Goal: Task Accomplishment & Management: Manage account settings

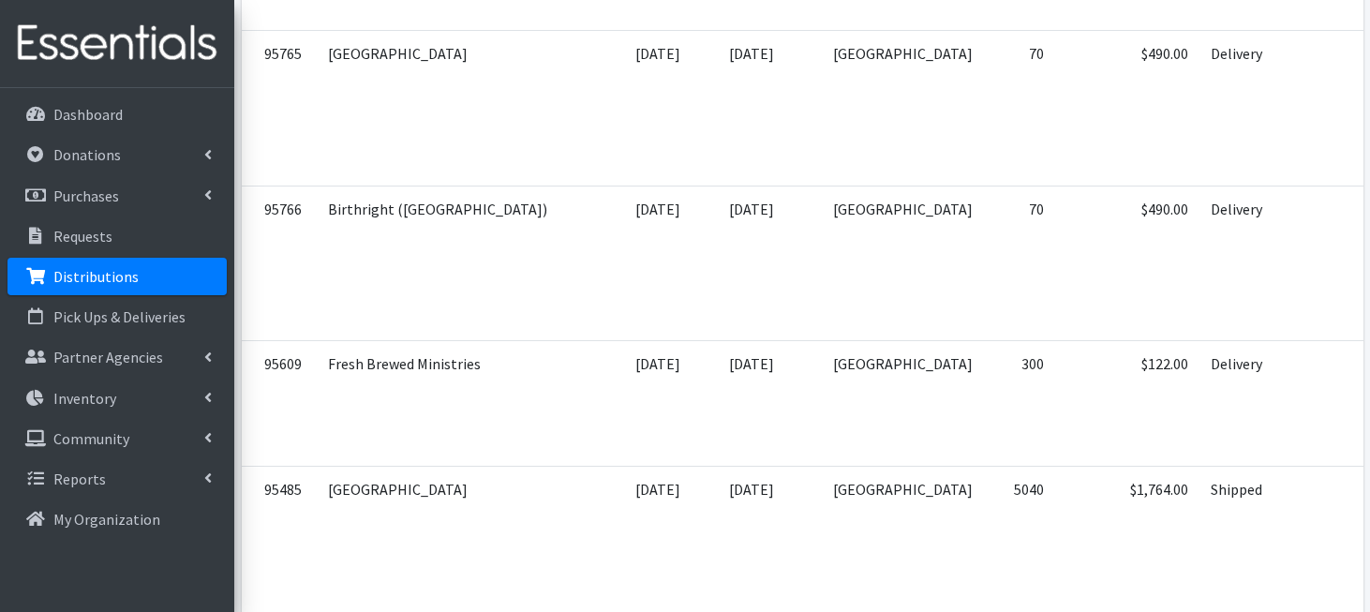
scroll to position [3374, 0]
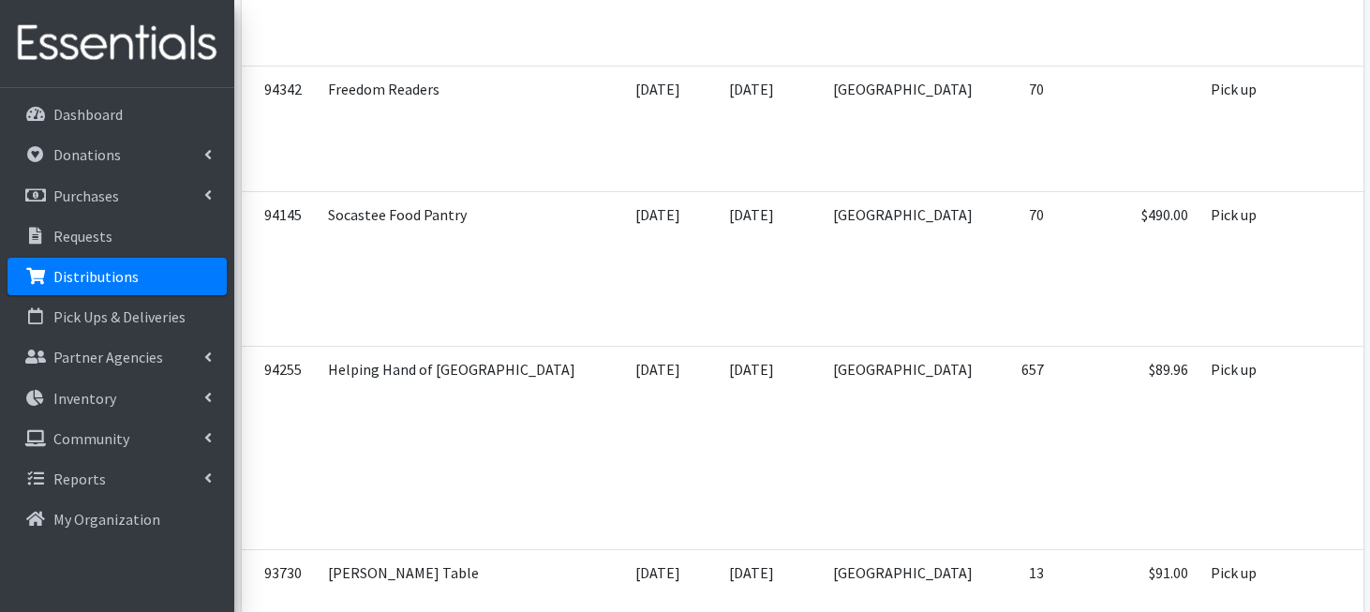
scroll to position [4416, 0]
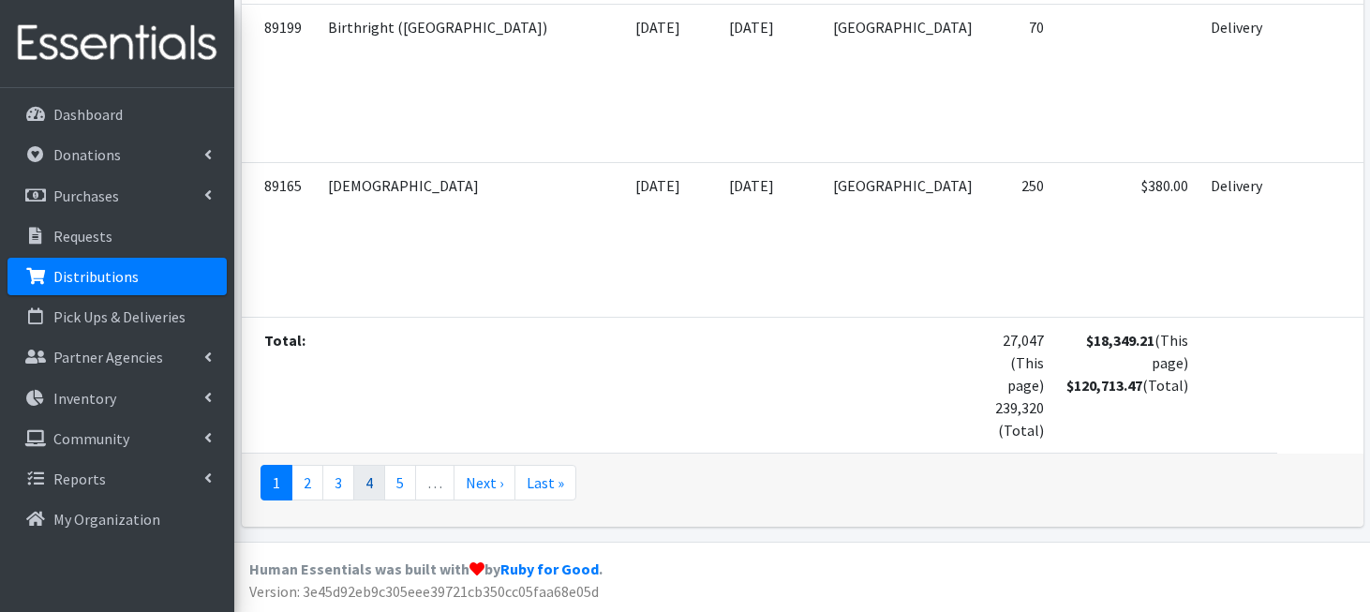
scroll to position [11008, 0]
click at [310, 500] on link "2" at bounding box center [307, 483] width 32 height 36
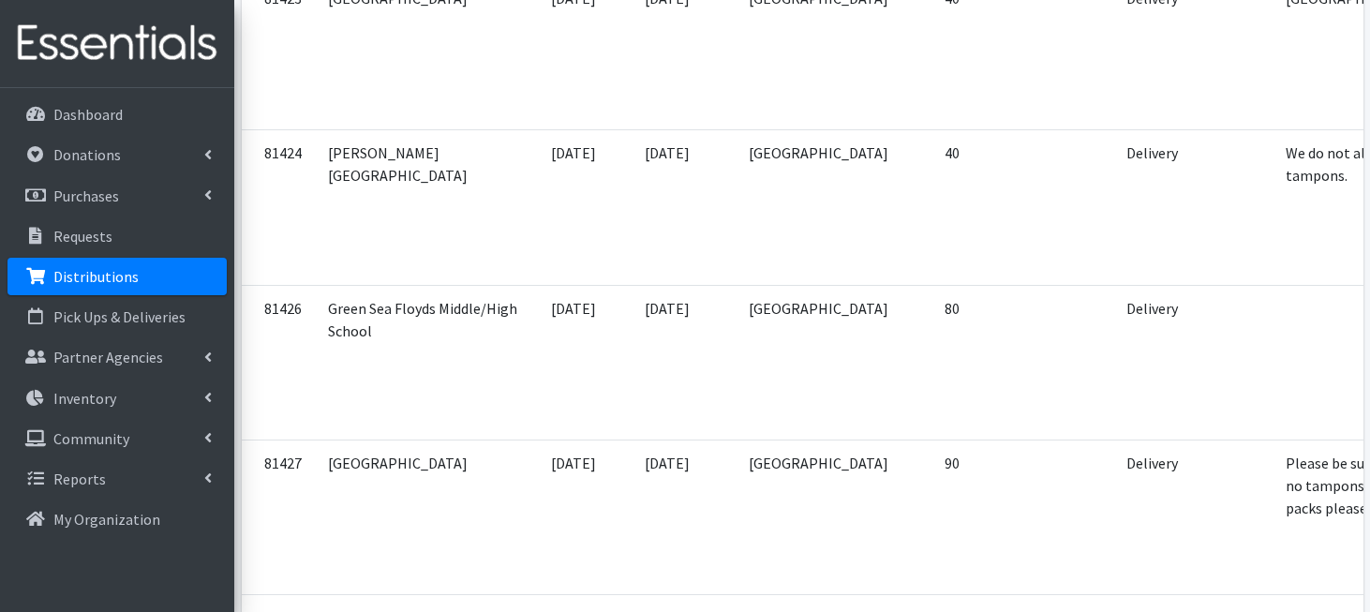
scroll to position [9031, 0]
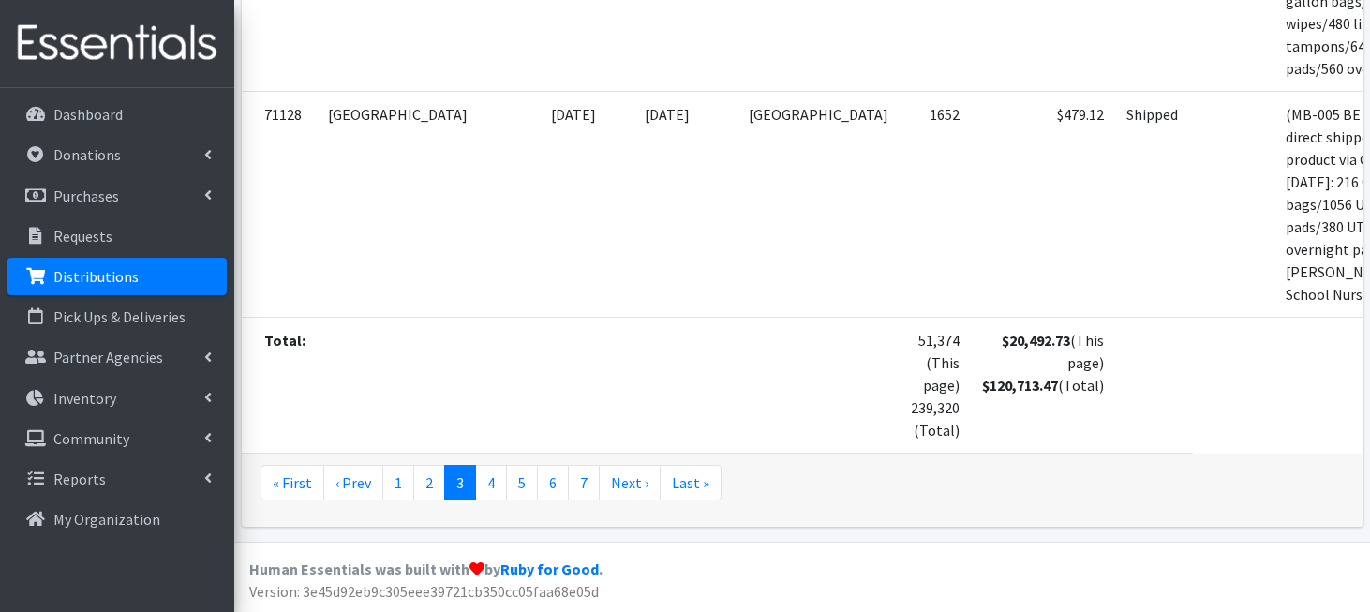
scroll to position [11719, 0]
click at [495, 500] on link "4" at bounding box center [491, 483] width 32 height 36
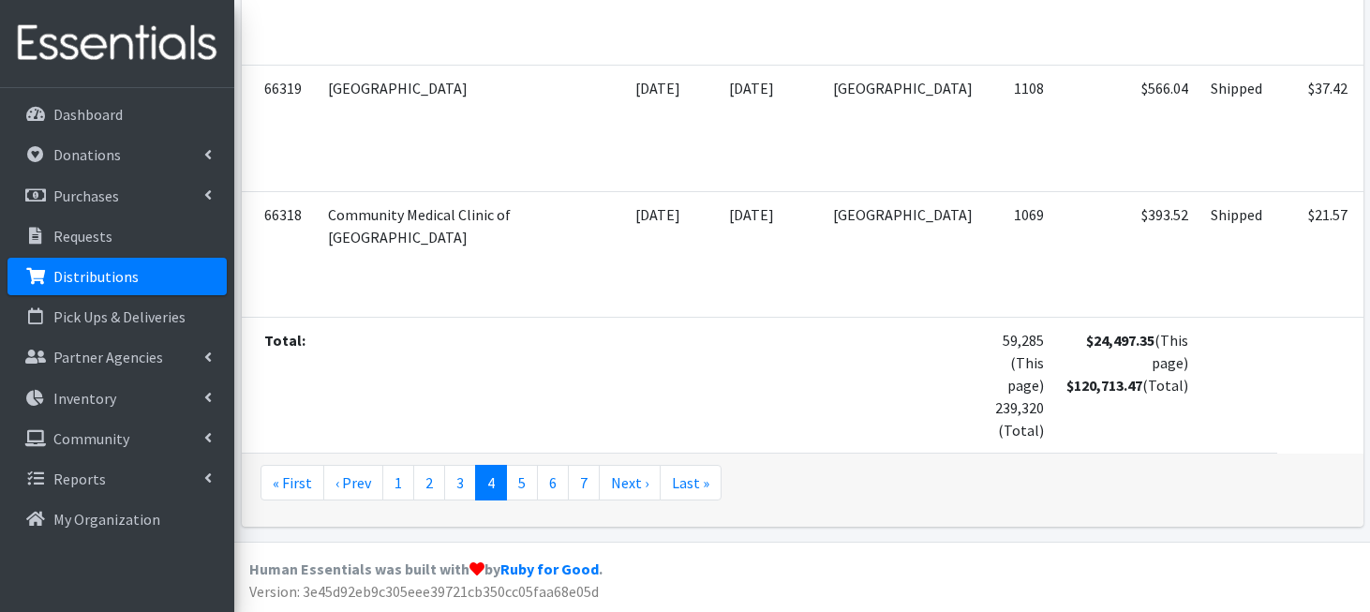
scroll to position [11654, 0]
click at [523, 500] on link "5" at bounding box center [522, 483] width 32 height 36
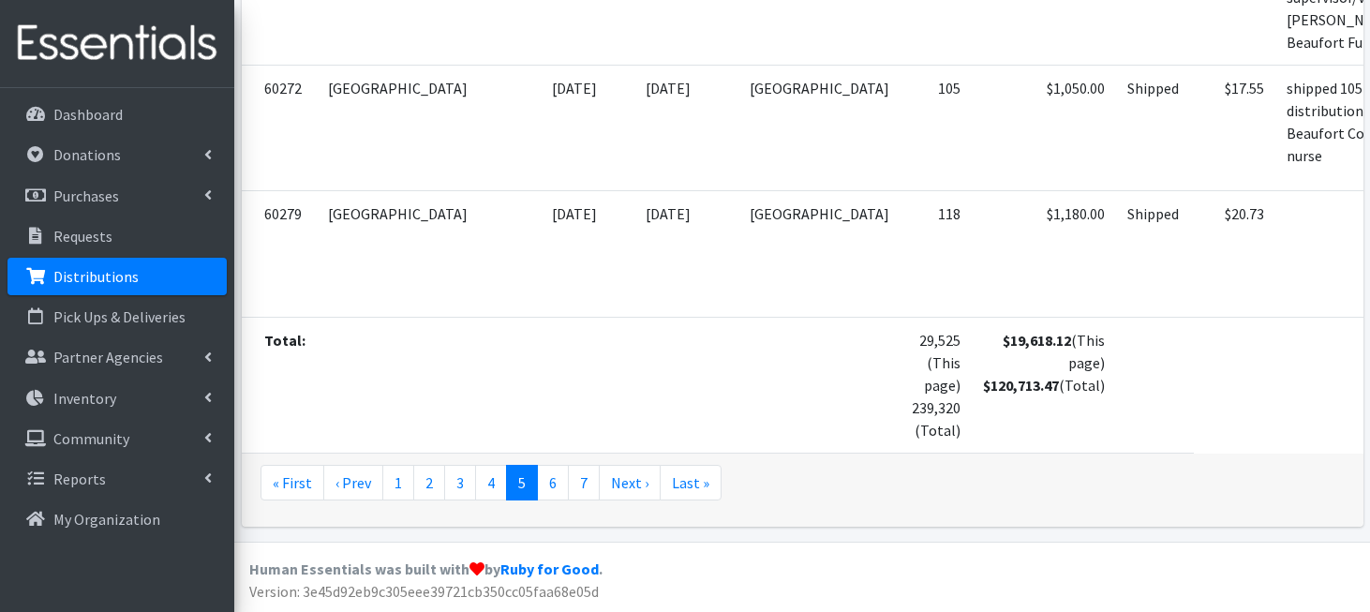
scroll to position [10047, 0]
click at [555, 481] on link "6" at bounding box center [553, 483] width 32 height 36
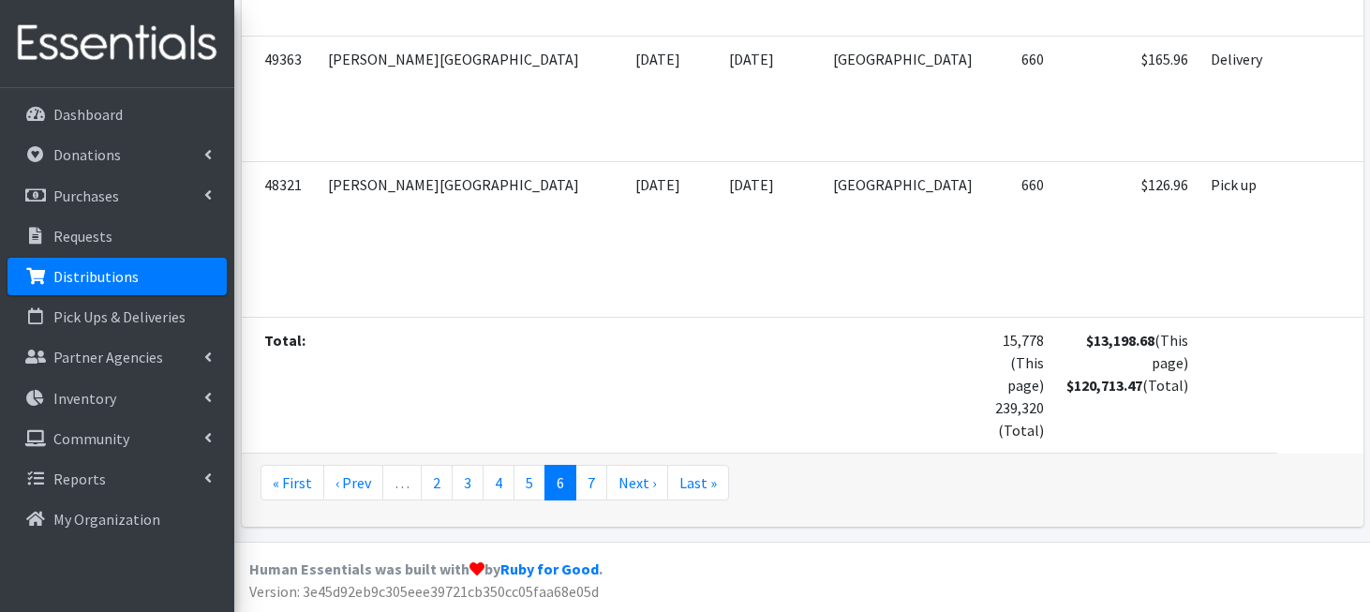
scroll to position [11547, 0]
click at [584, 487] on link "7" at bounding box center [591, 483] width 32 height 36
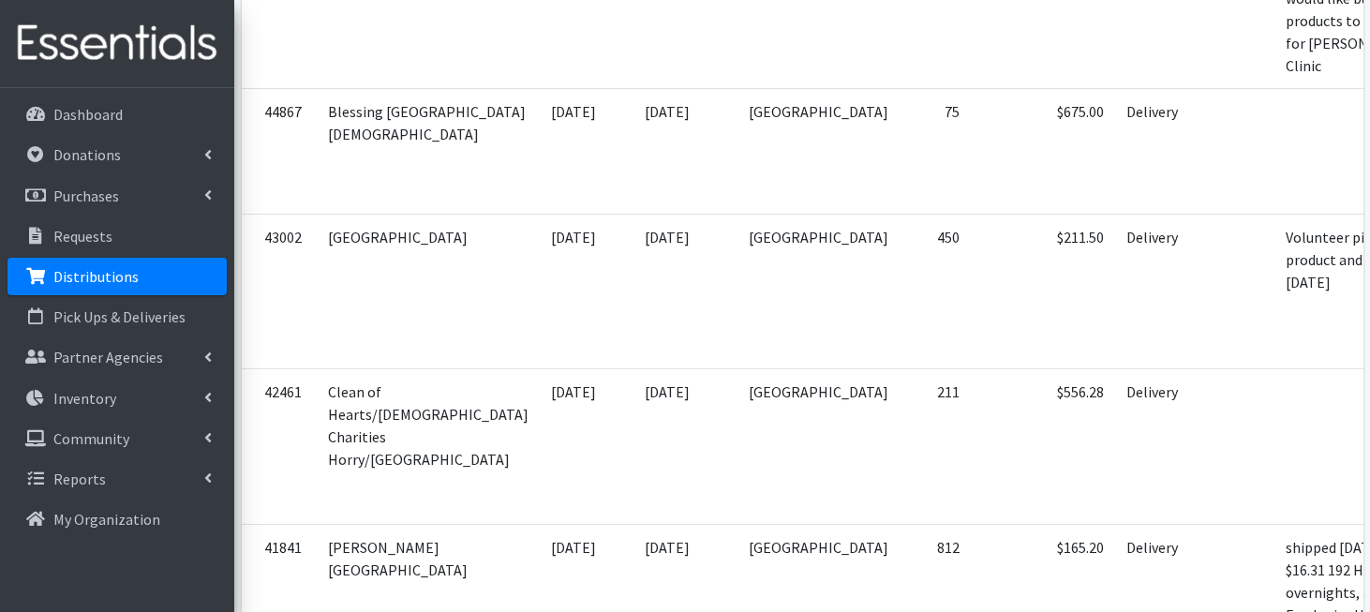
scroll to position [741, 0]
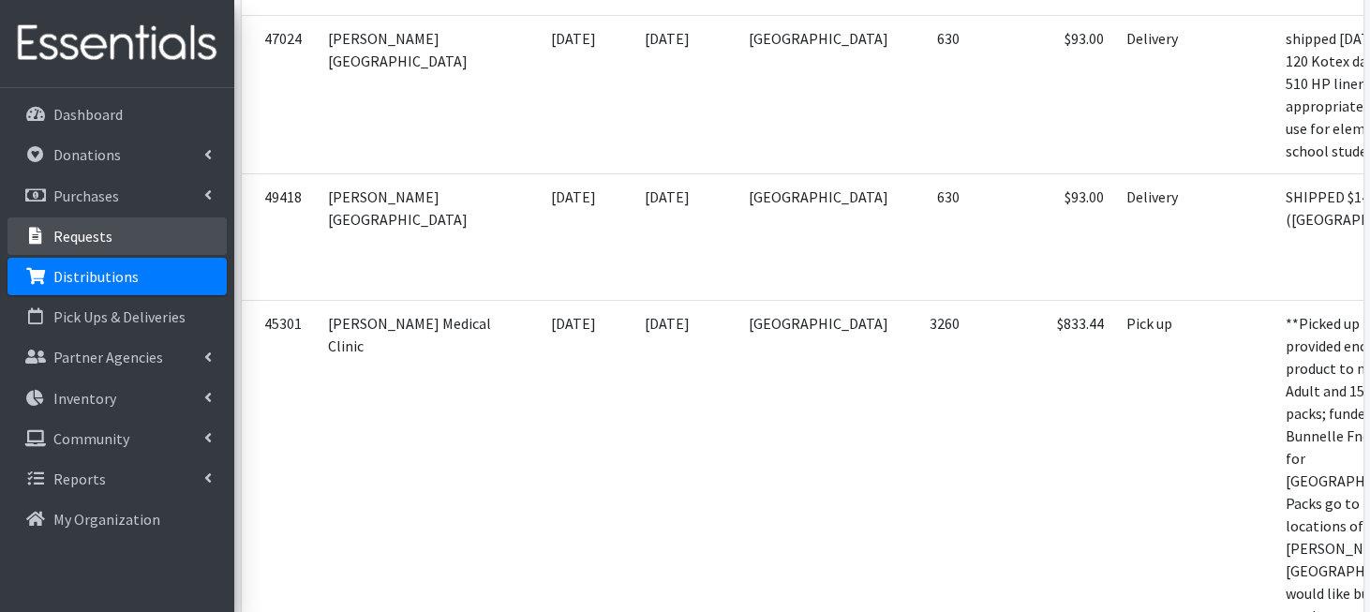
click at [64, 234] on p "Requests" at bounding box center [82, 236] width 59 height 19
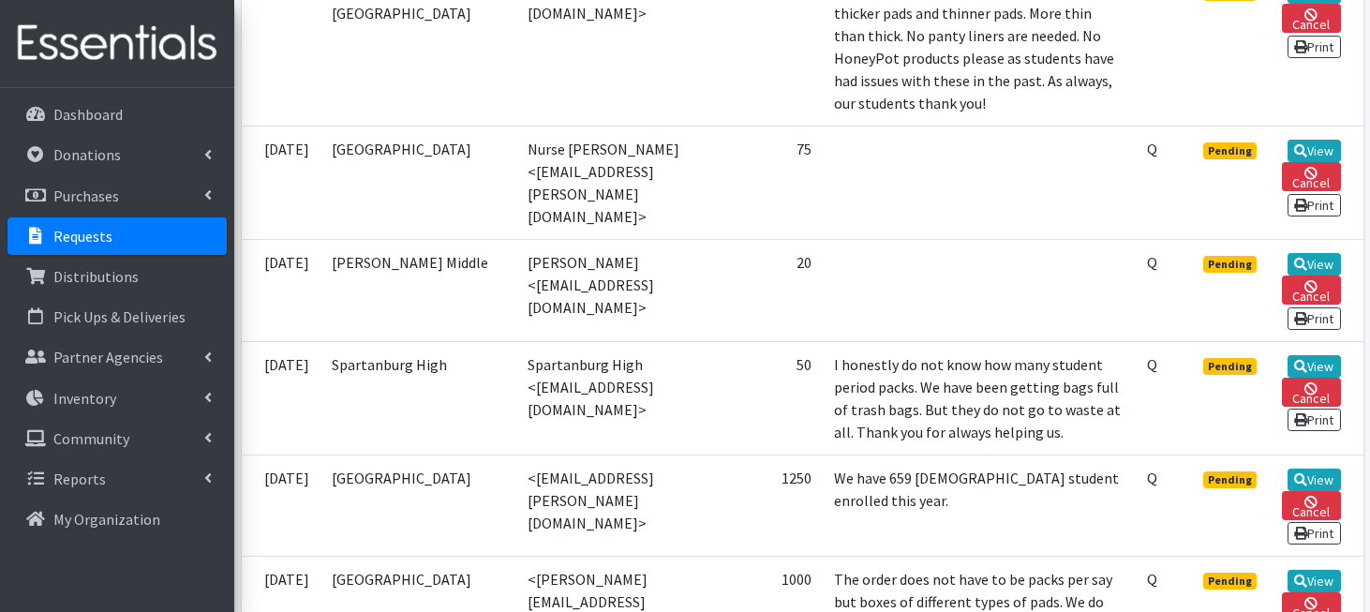
scroll to position [1637, 0]
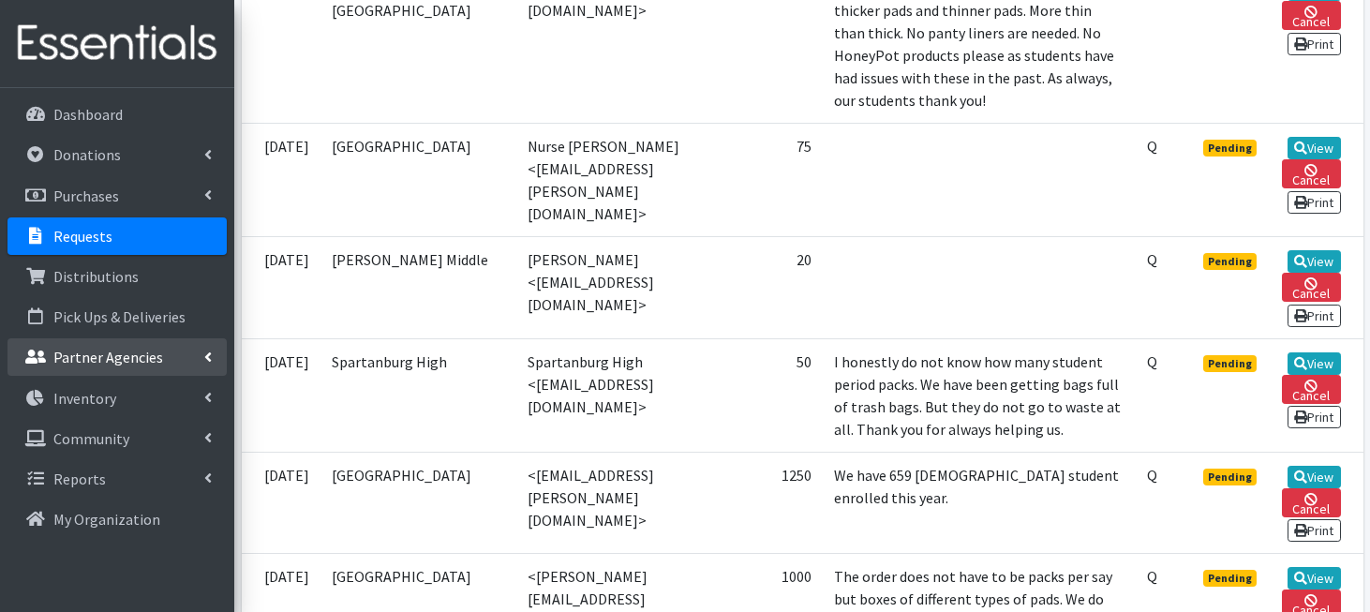
click at [172, 364] on link "Partner Agencies" at bounding box center [116, 356] width 219 height 37
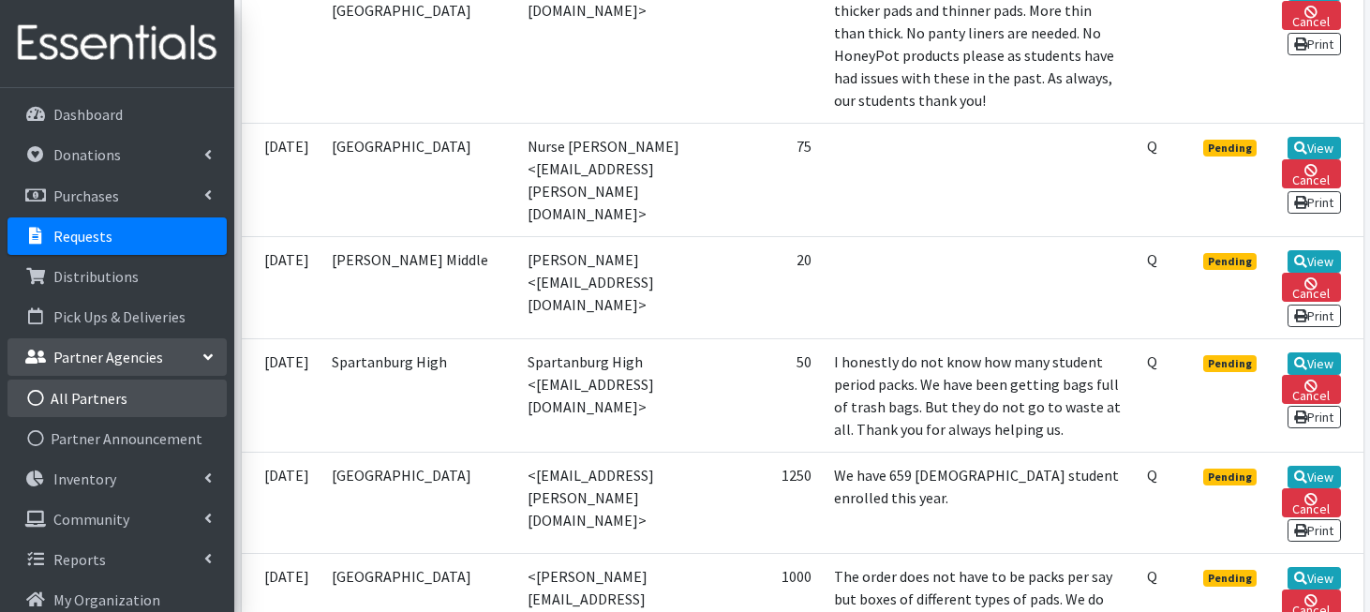
click at [171, 398] on link "All Partners" at bounding box center [116, 398] width 219 height 37
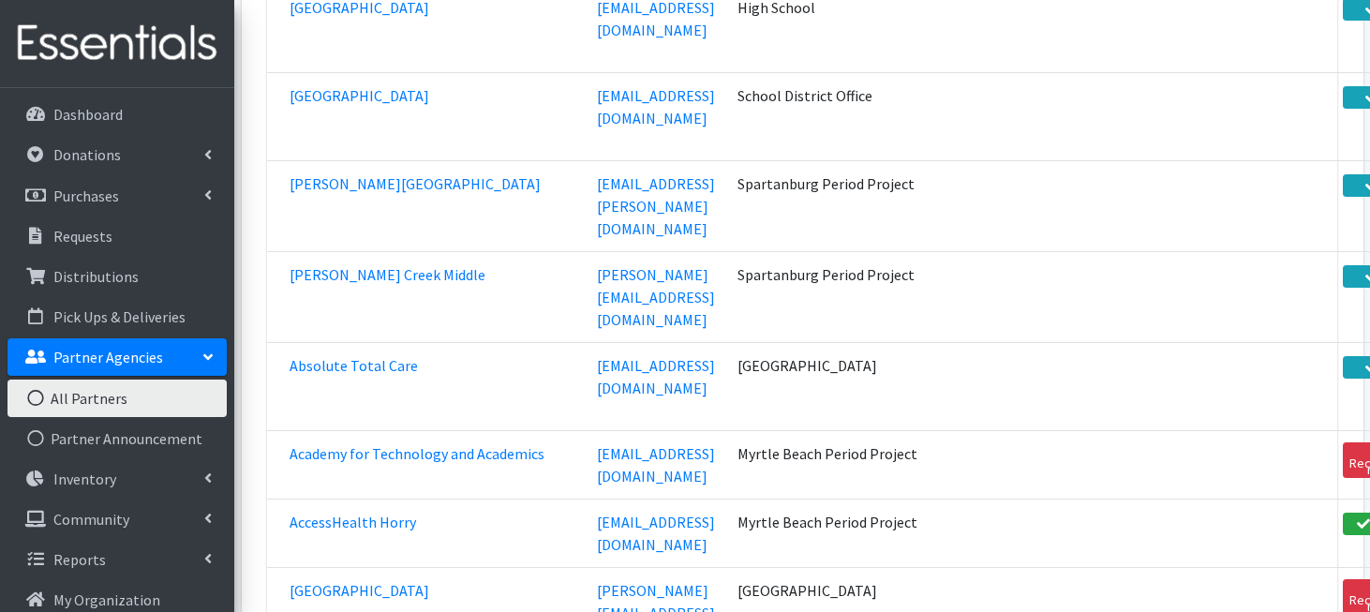
scroll to position [3084, 0]
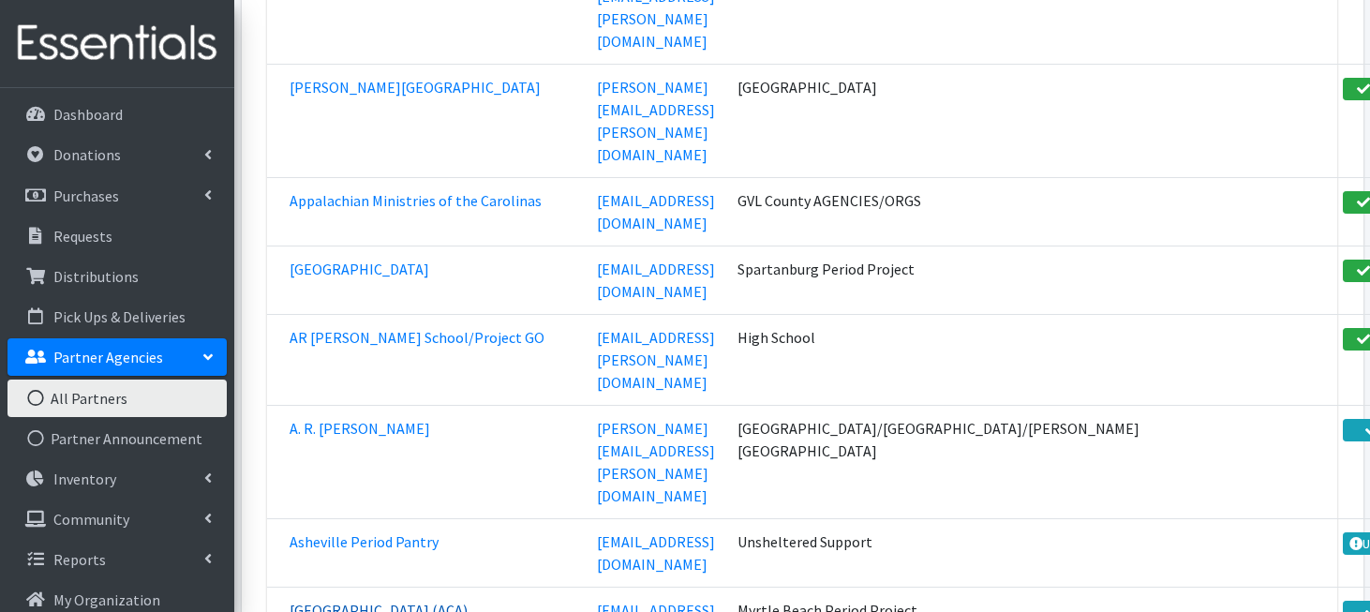
click at [385, 601] on link "[GEOGRAPHIC_DATA] (ACA)" at bounding box center [379, 610] width 178 height 19
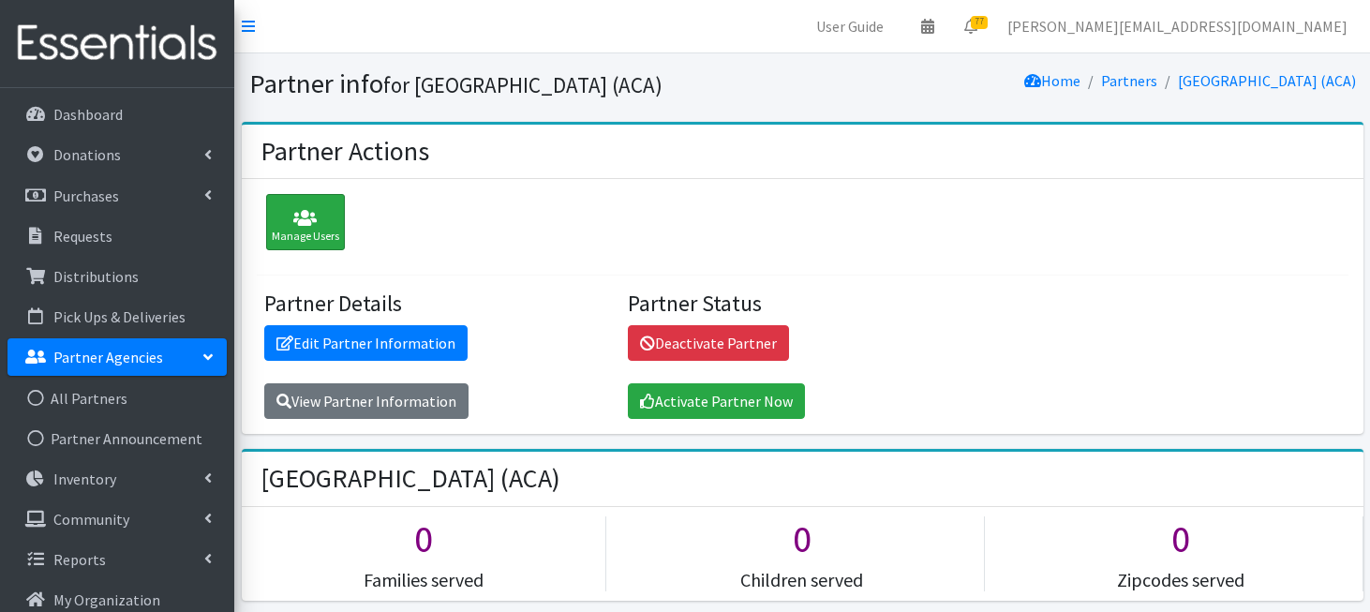
click at [306, 241] on div "Manage Users" at bounding box center [305, 222] width 79 height 56
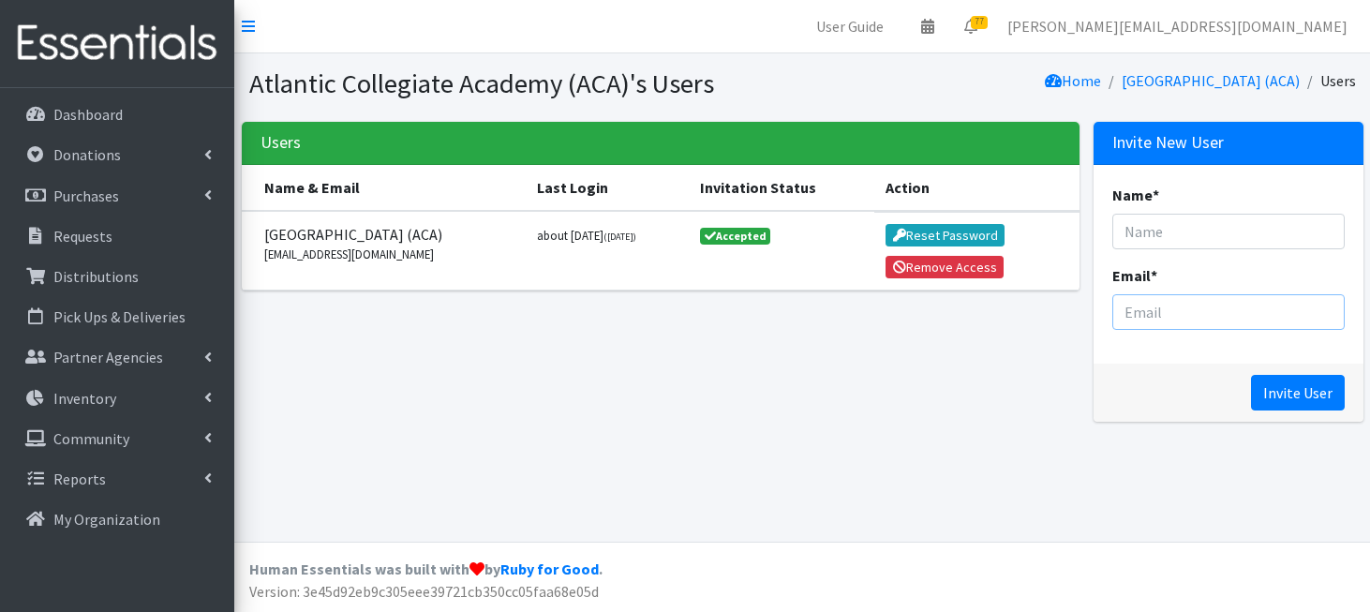
click at [1139, 310] on input "Email *" at bounding box center [1228, 312] width 232 height 36
paste input "Kelly Jones <kjones@acaarmada.org>"
drag, startPoint x: 1184, startPoint y: 313, endPoint x: 1066, endPoint y: 316, distance: 118.1
click at [1067, 316] on div "Users Name & Email Last Login Invitation Status Action Atlantic Collegiate Acad…" at bounding box center [802, 279] width 1136 height 315
type input "kjones@acaarmada.org"
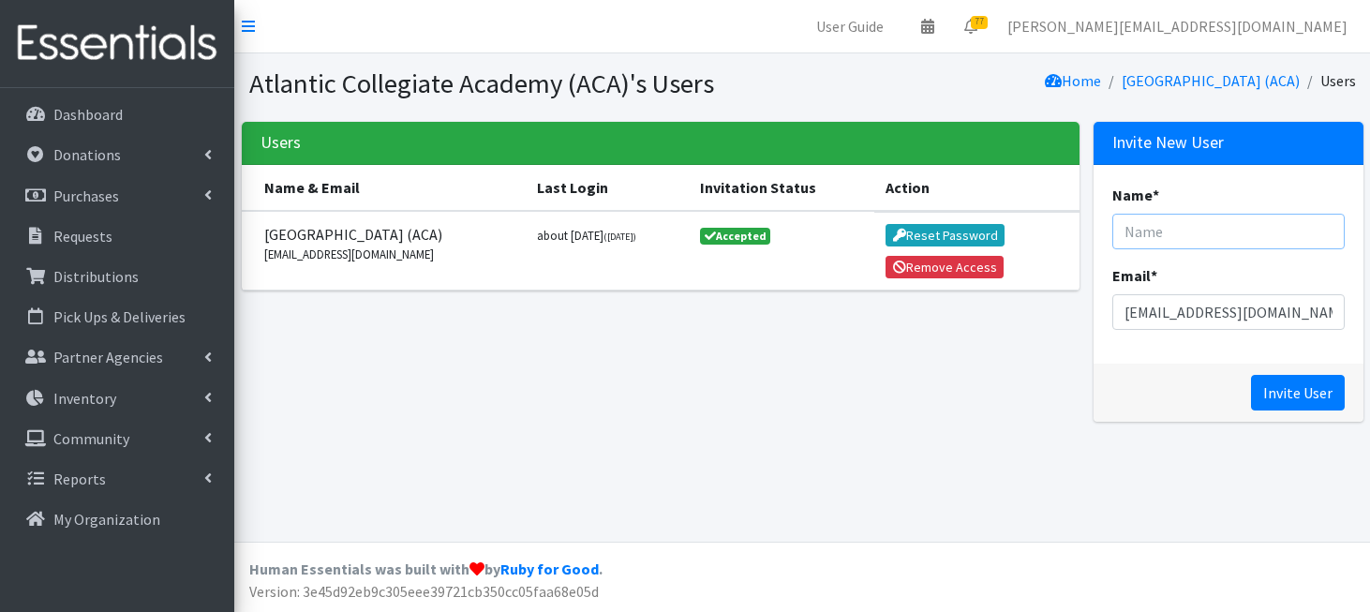
click at [1182, 225] on input "Name *" at bounding box center [1228, 232] width 232 height 36
paste input "Kelly Jones <"
type input "Kelly Jones"
click at [1298, 405] on input "Invite User" at bounding box center [1298, 393] width 94 height 36
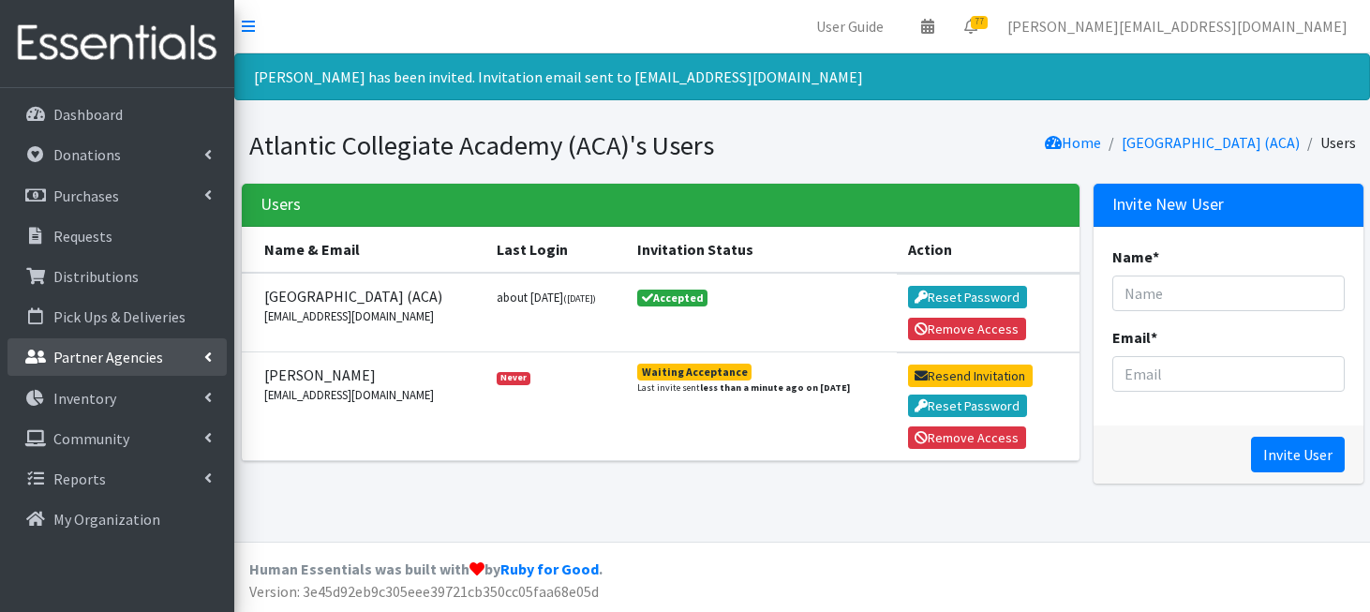
click at [156, 359] on p "Partner Agencies" at bounding box center [108, 357] width 110 height 19
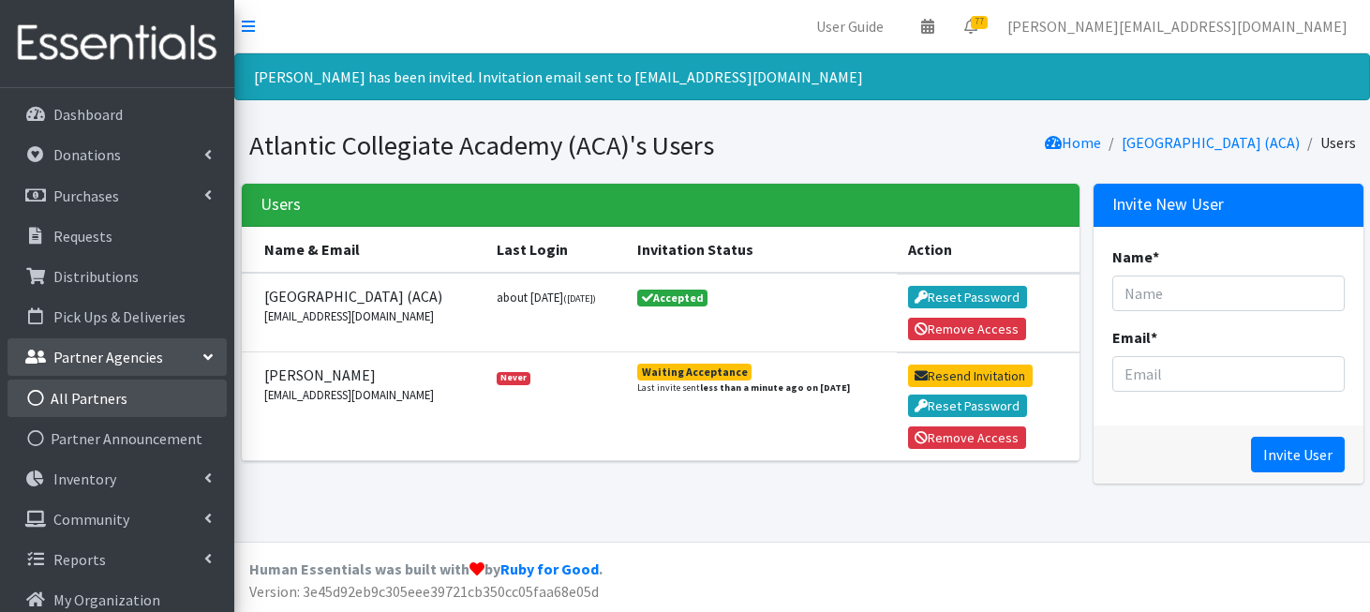
click at [136, 395] on link "All Partners" at bounding box center [116, 398] width 219 height 37
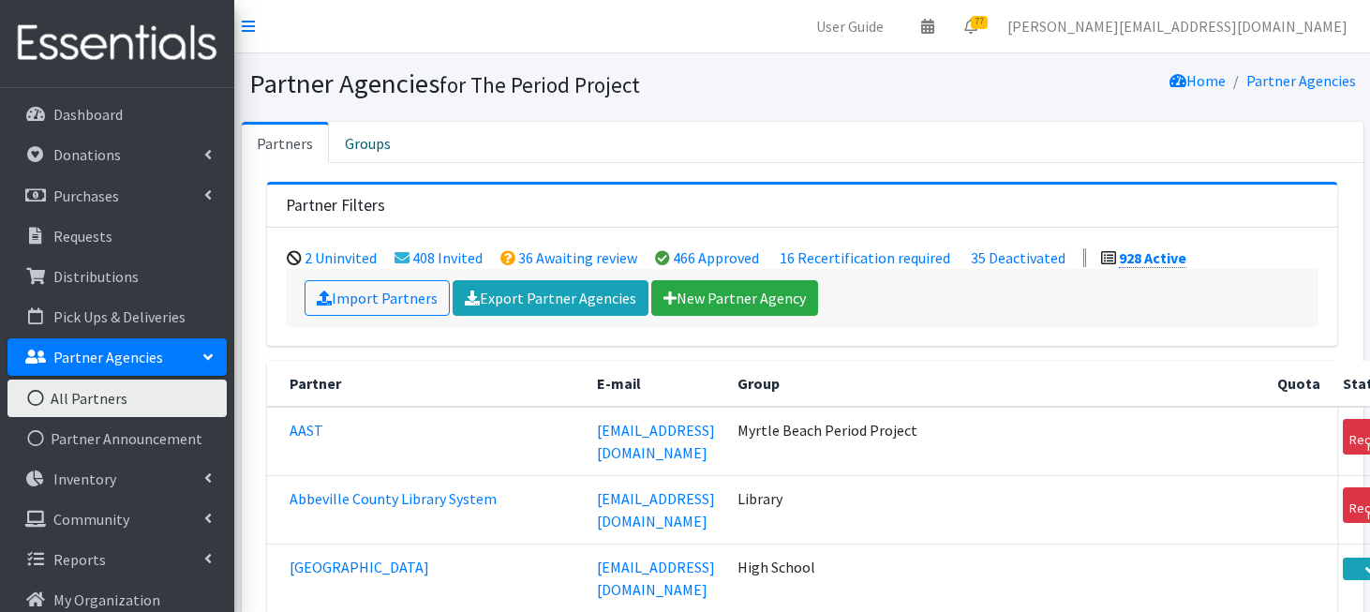
scroll to position [3084, 0]
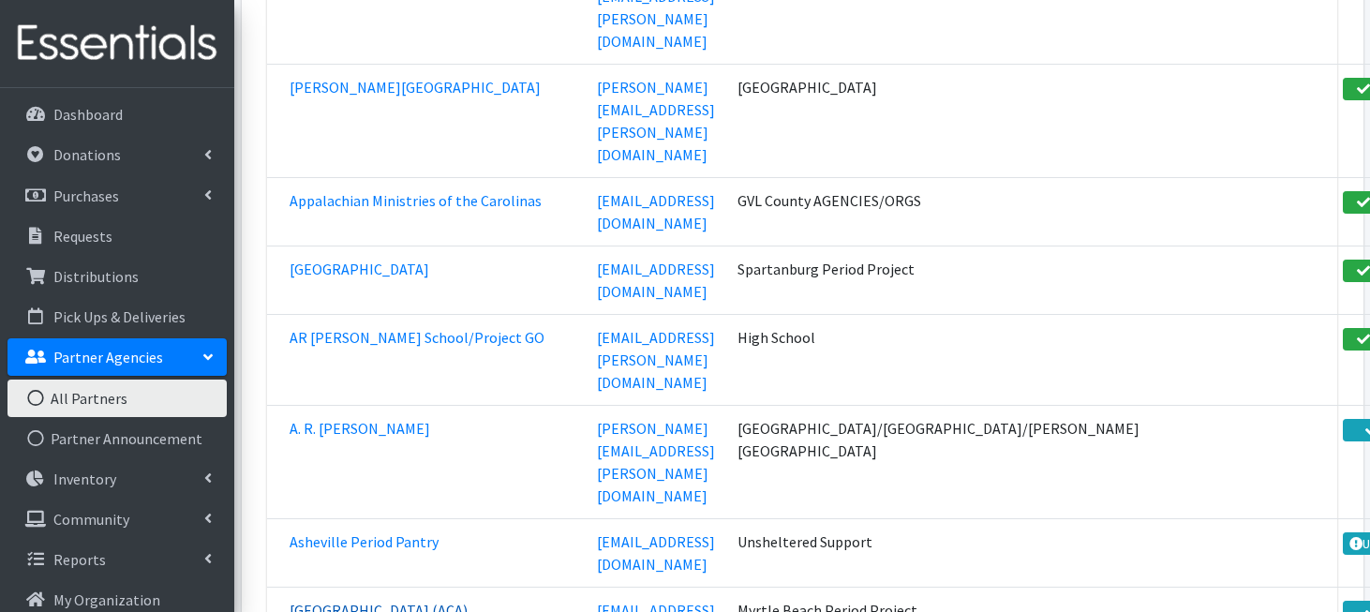
click at [344, 601] on link "[GEOGRAPHIC_DATA] (ACA)" at bounding box center [379, 610] width 178 height 19
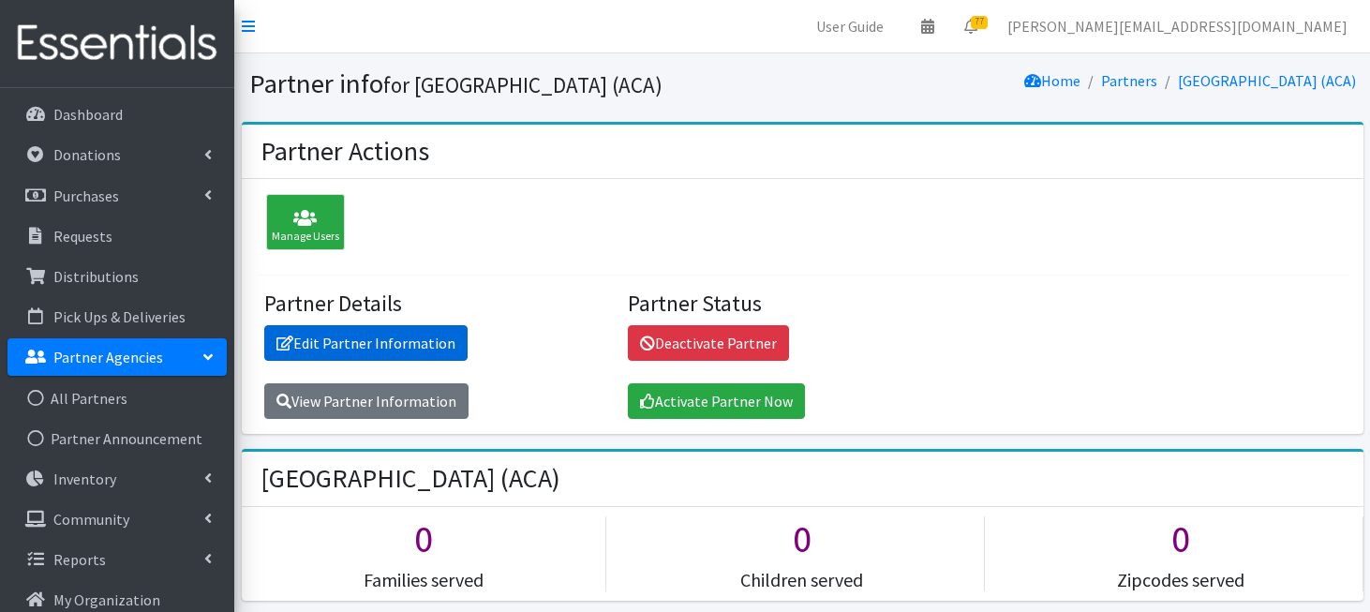
click at [376, 346] on link "Edit Partner Information" at bounding box center [365, 343] width 203 height 36
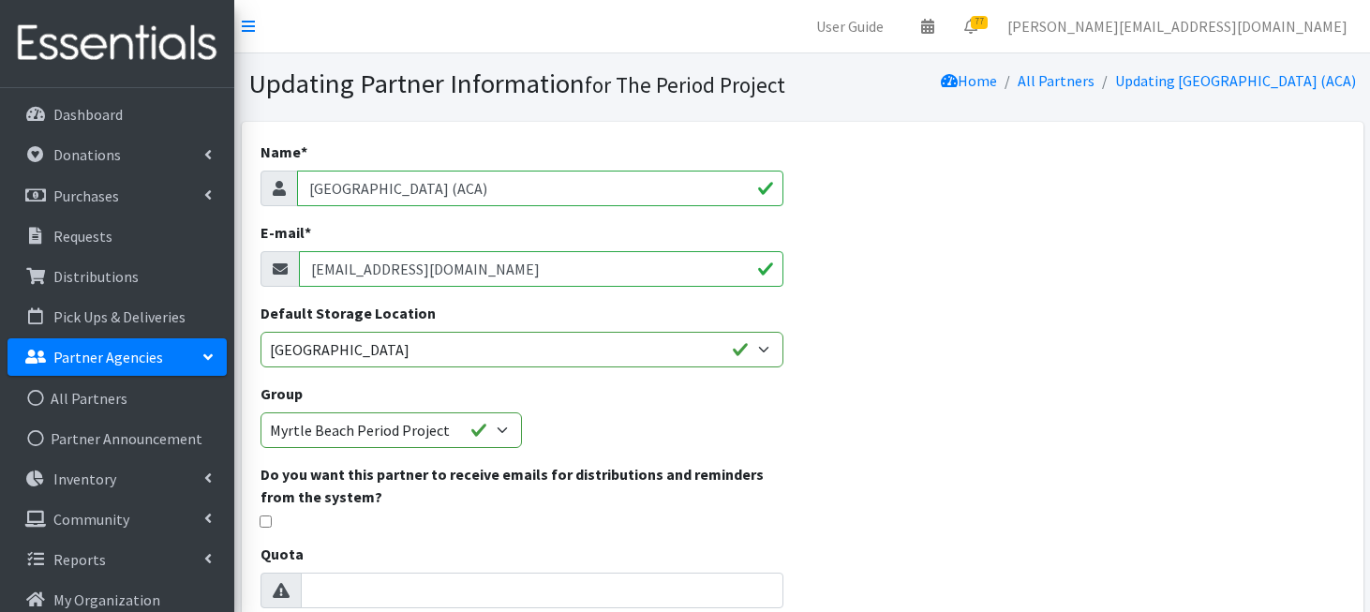
drag, startPoint x: 538, startPoint y: 264, endPoint x: 247, endPoint y: 268, distance: 290.5
click at [247, 268] on div "Name * Atlantic Collegiate Academy (ACA) E-mail * sdouglas@acaarmada.org Defaul…" at bounding box center [522, 539] width 561 height 834
paste input "Kelly Jones <"
type input "Kelly Jones <"
click at [247, 268] on div "Name * Atlantic Collegiate Academy (ACA) E-mail * Kelly Jones < Default Storage…" at bounding box center [522, 539] width 561 height 834
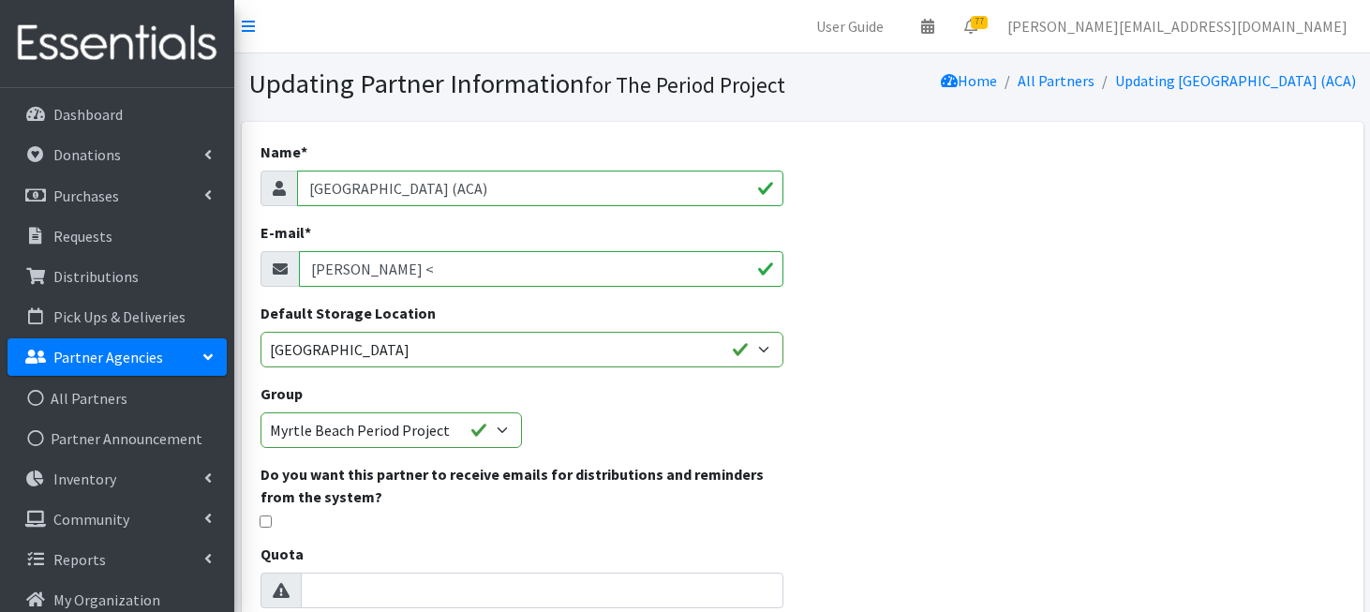
drag, startPoint x: 409, startPoint y: 262, endPoint x: 273, endPoint y: 255, distance: 136.1
click at [273, 255] on div "Kelly Jones <" at bounding box center [523, 269] width 524 height 36
paste input "Kelly Jones <kjones@acaarmada.org>"
drag, startPoint x: 389, startPoint y: 268, endPoint x: 243, endPoint y: 261, distance: 146.4
click at [243, 261] on div "Name * Atlantic Collegiate Academy (ACA) E-mail * Kelly Jones <kjones@acaarmada…" at bounding box center [522, 539] width 561 height 834
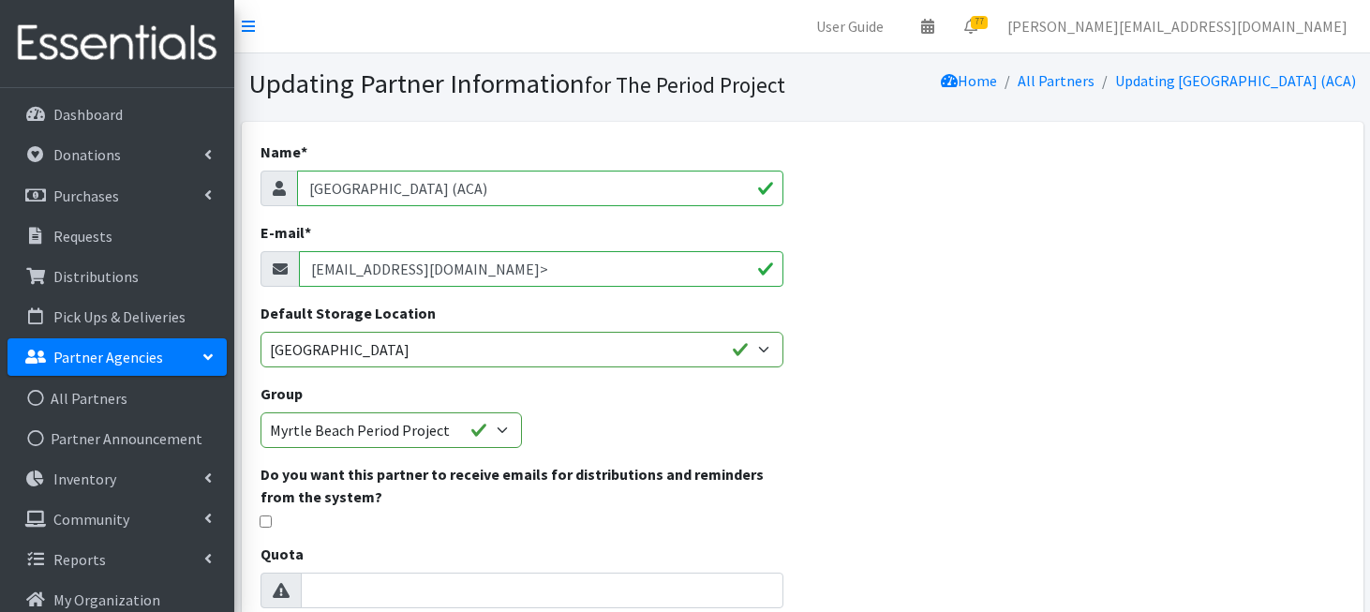
click at [472, 273] on input "kjones@acaarmada.org>" at bounding box center [541, 269] width 485 height 36
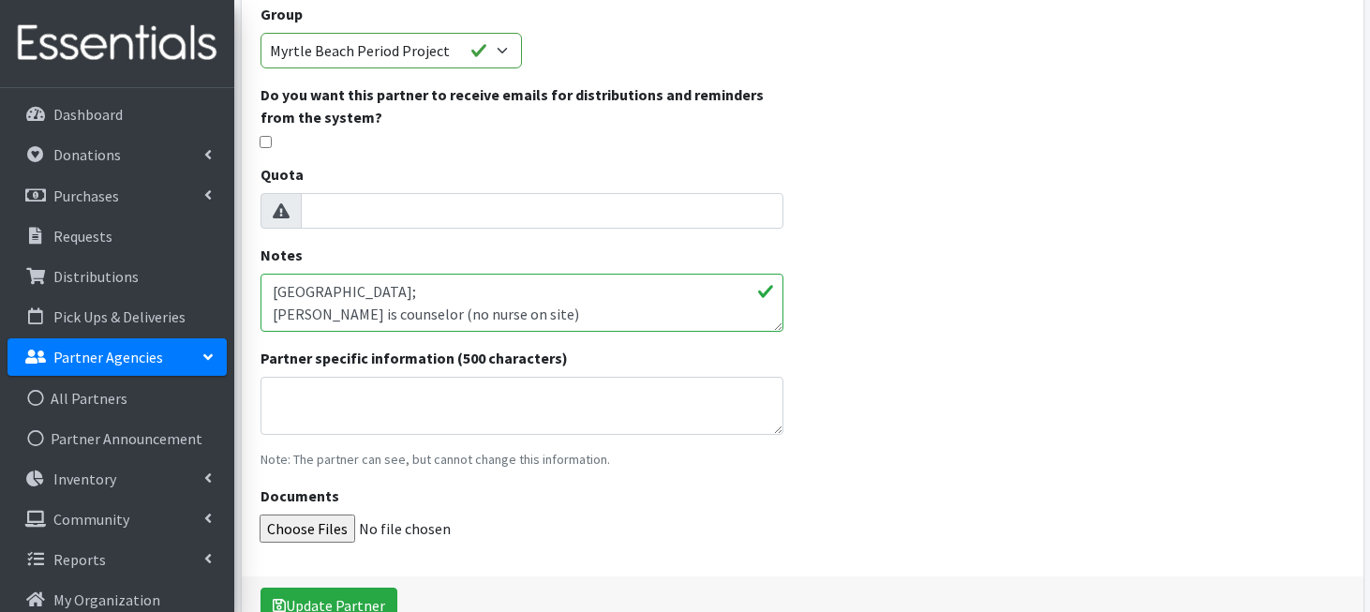
scroll to position [382, 0]
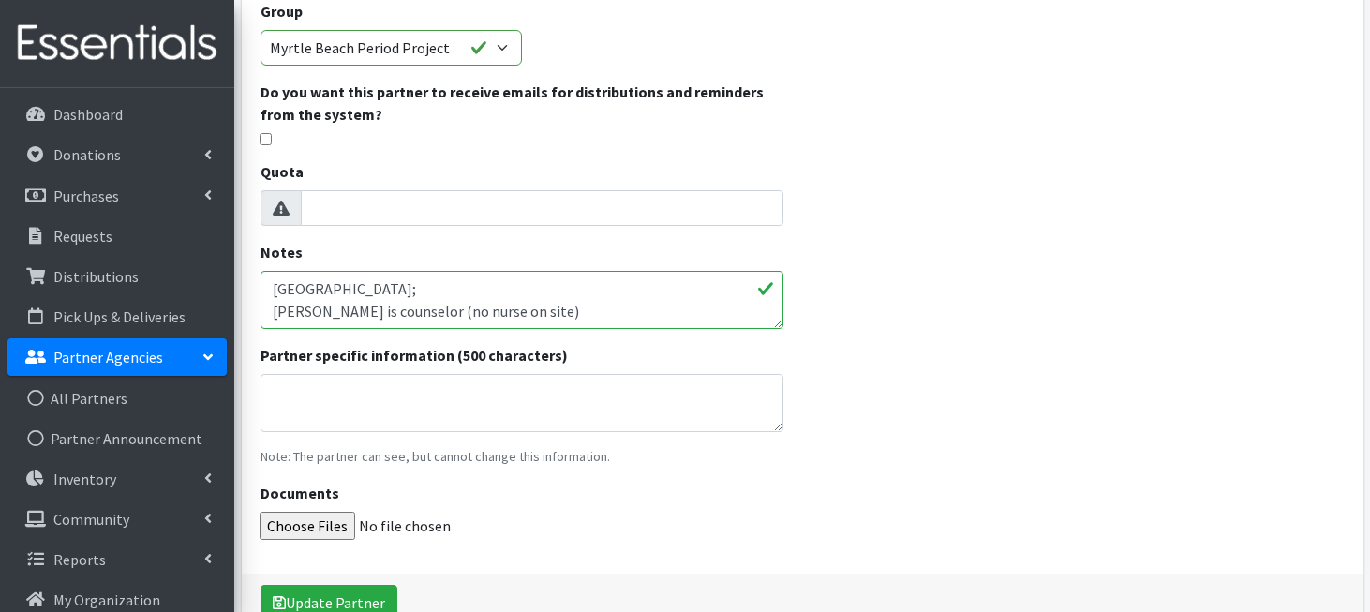
type input "[EMAIL_ADDRESS][DOMAIN_NAME]"
click at [584, 308] on textarea "Horry County charter high school; Shane Douglas is counselor (no nurse on site)" at bounding box center [523, 300] width 524 height 58
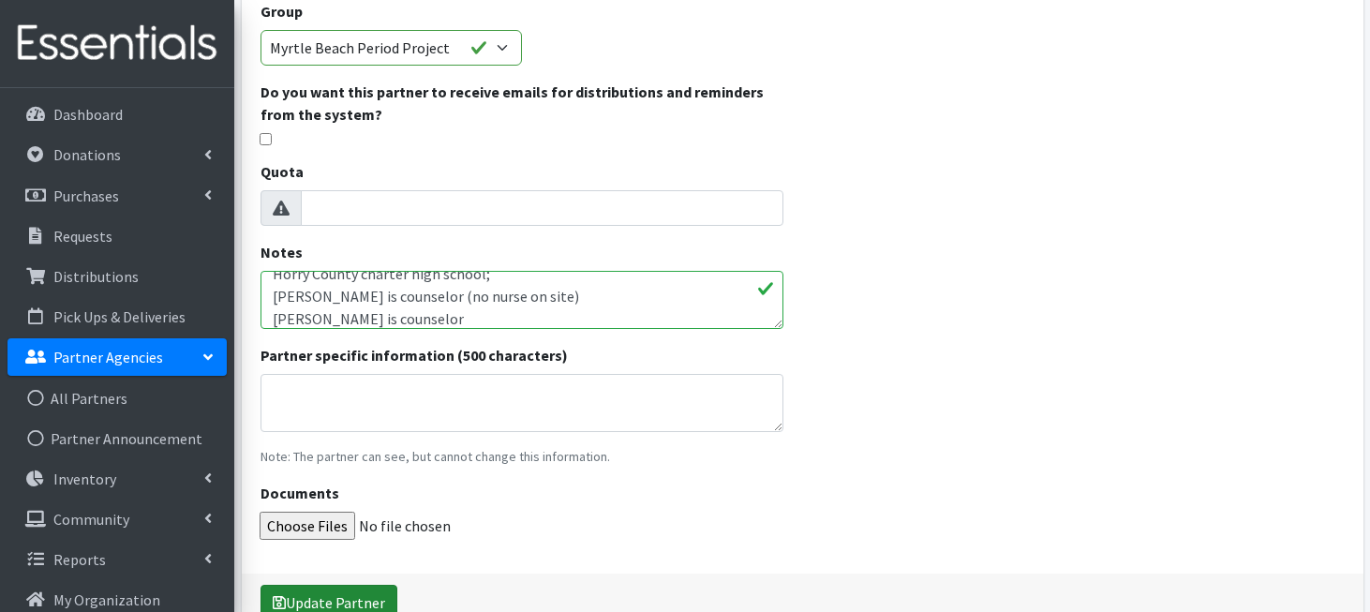
type textarea "Horry County charter high school; Shane Douglas is counselor (no nurse on site)…"
click at [284, 604] on icon "submit" at bounding box center [279, 602] width 13 height 15
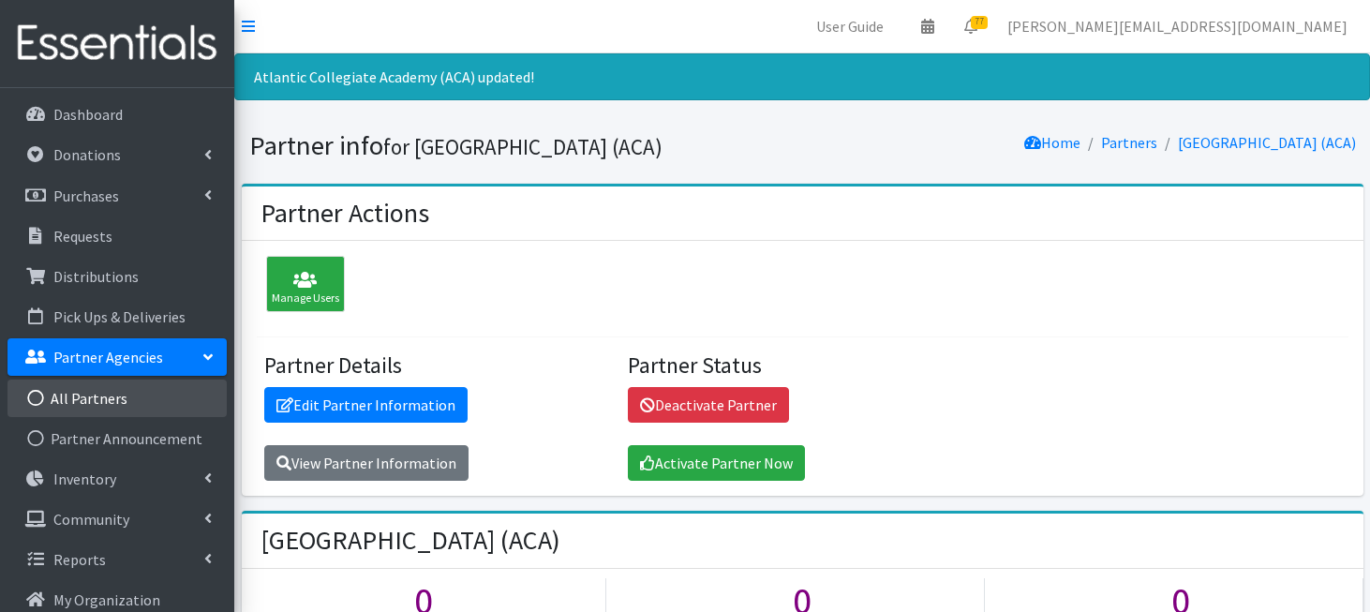
click at [123, 392] on link "All Partners" at bounding box center [116, 398] width 219 height 37
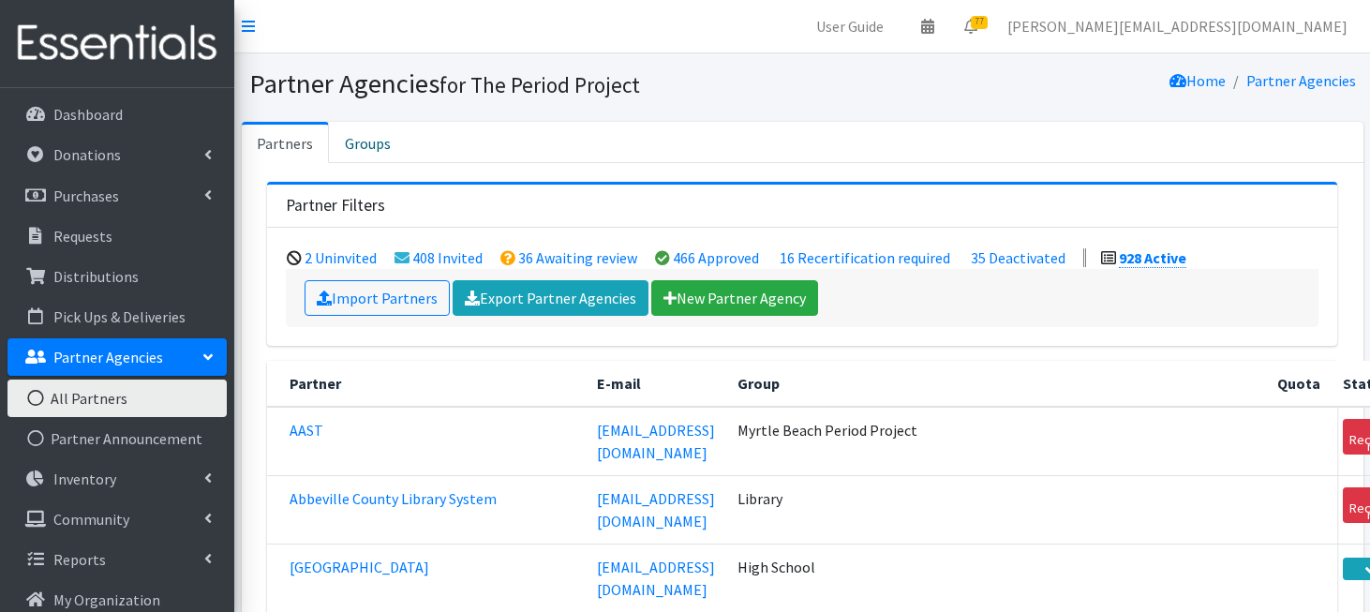
scroll to position [3084, 0]
